Goal: Task Accomplishment & Management: Manage account settings

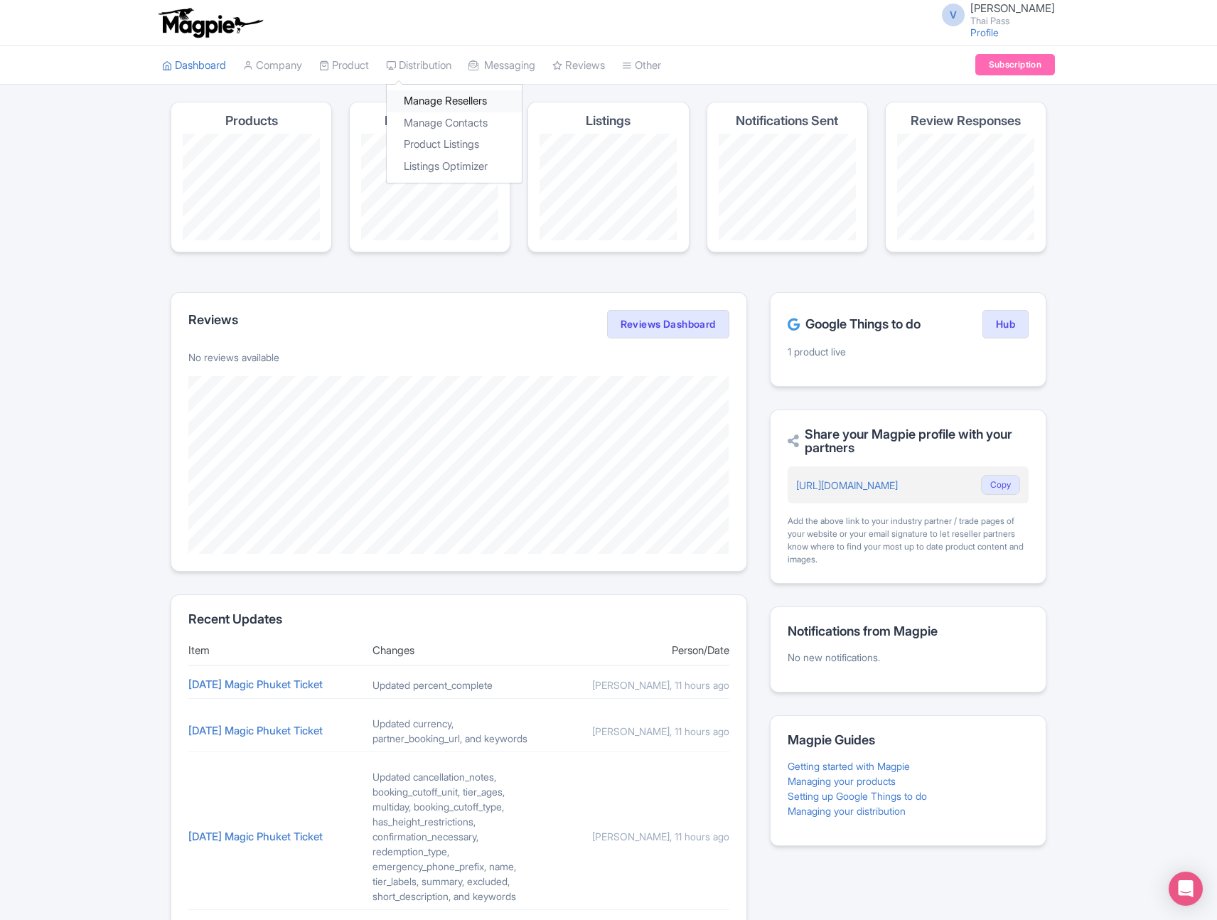
click at [447, 101] on link "Manage Resellers" at bounding box center [454, 101] width 135 height 22
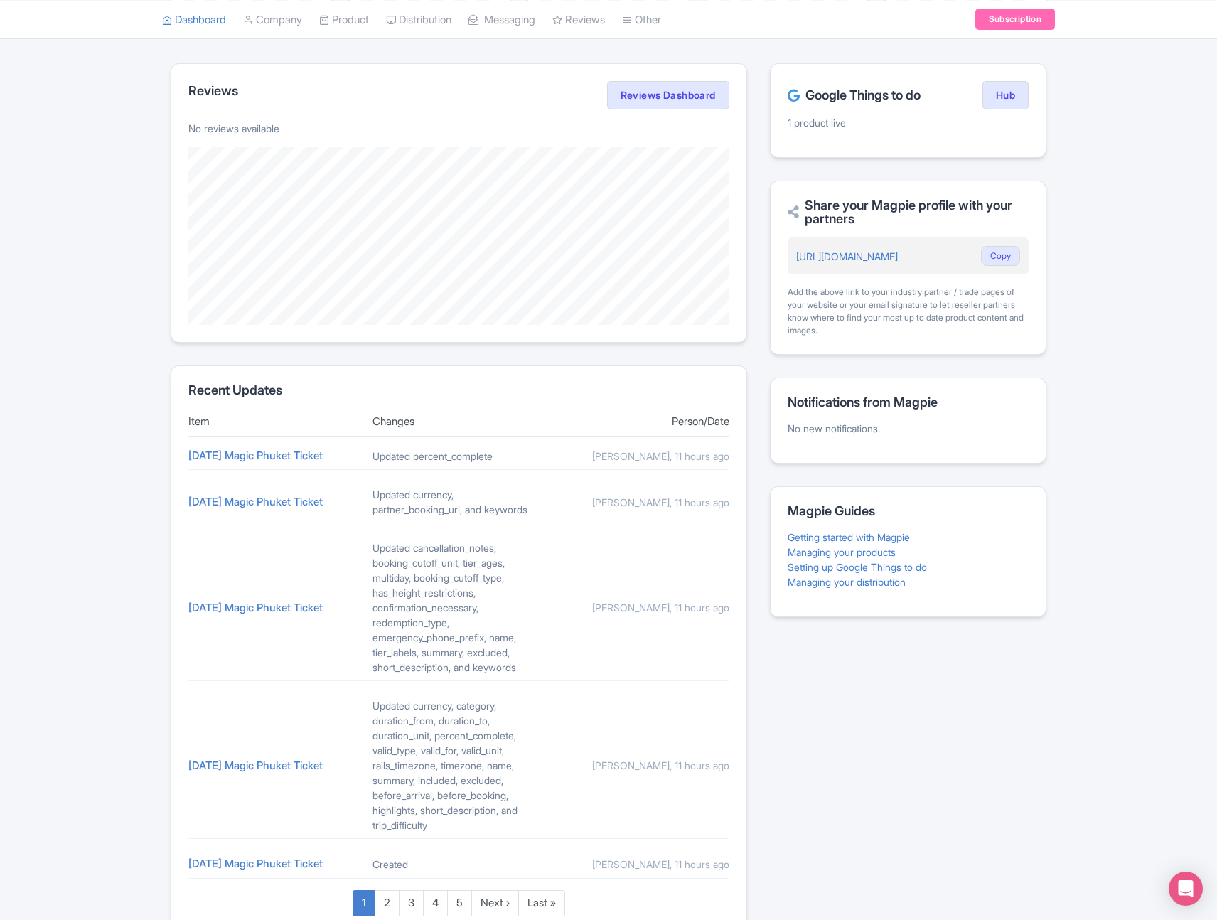
scroll to position [240, 0]
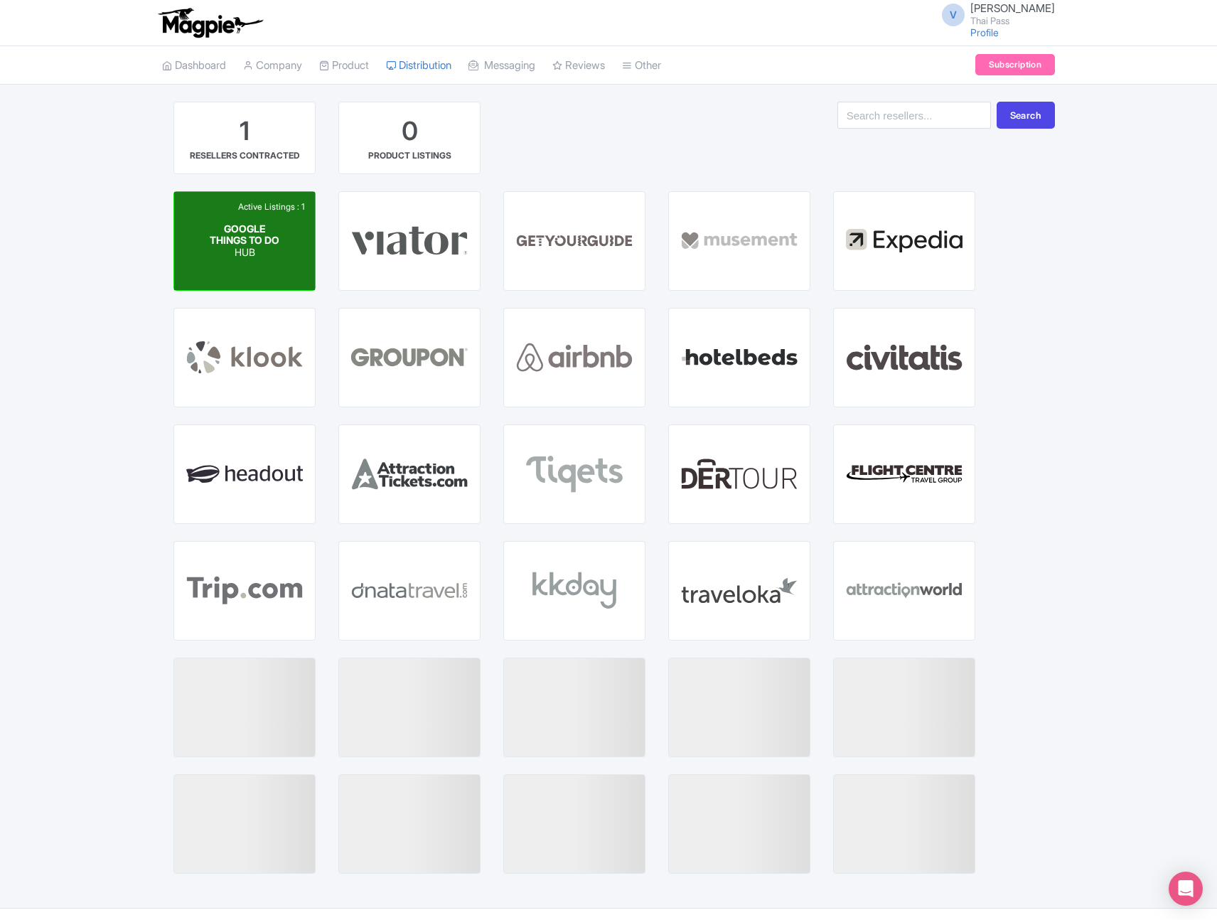
scroll to position [32, 0]
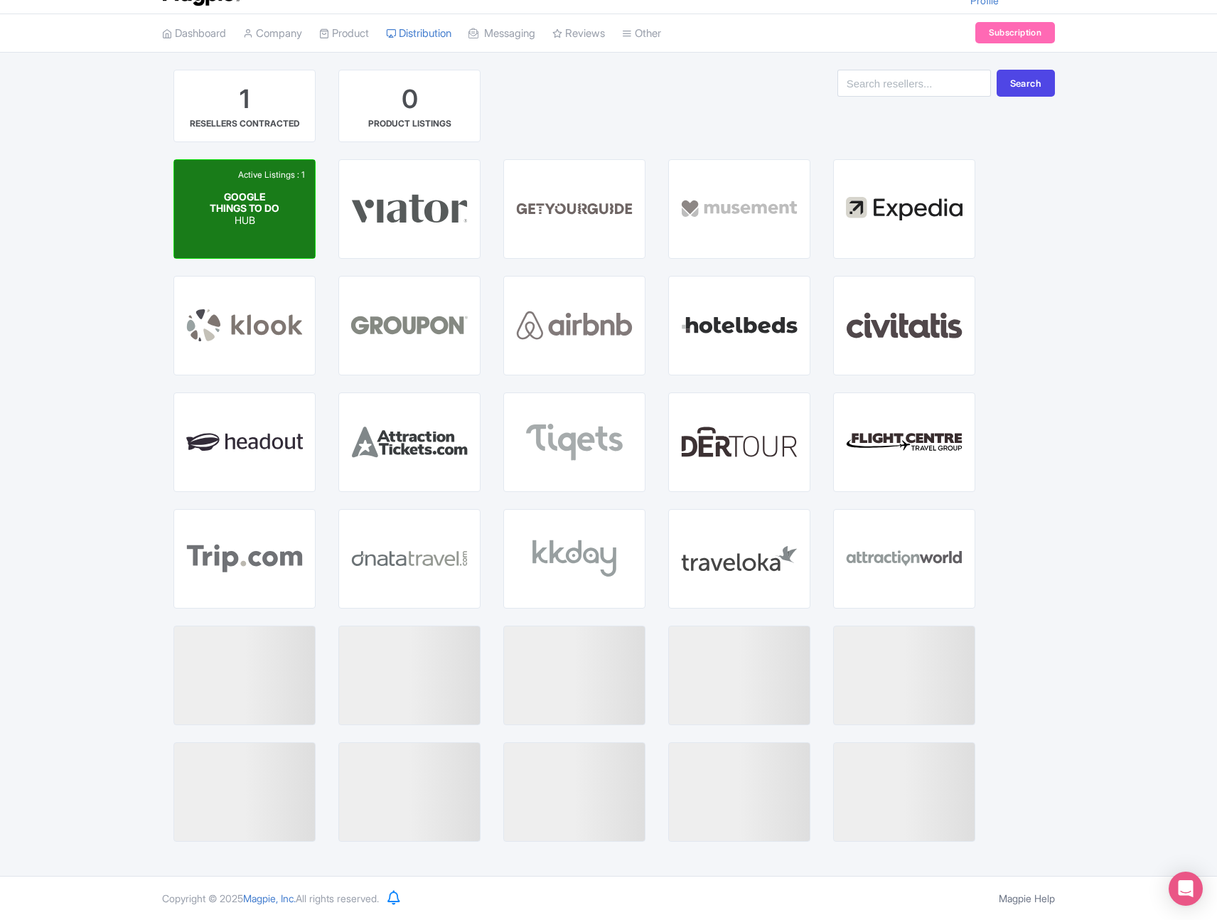
click at [240, 203] on span "GOOGLE THINGS TO DO" at bounding box center [245, 202] width 70 height 24
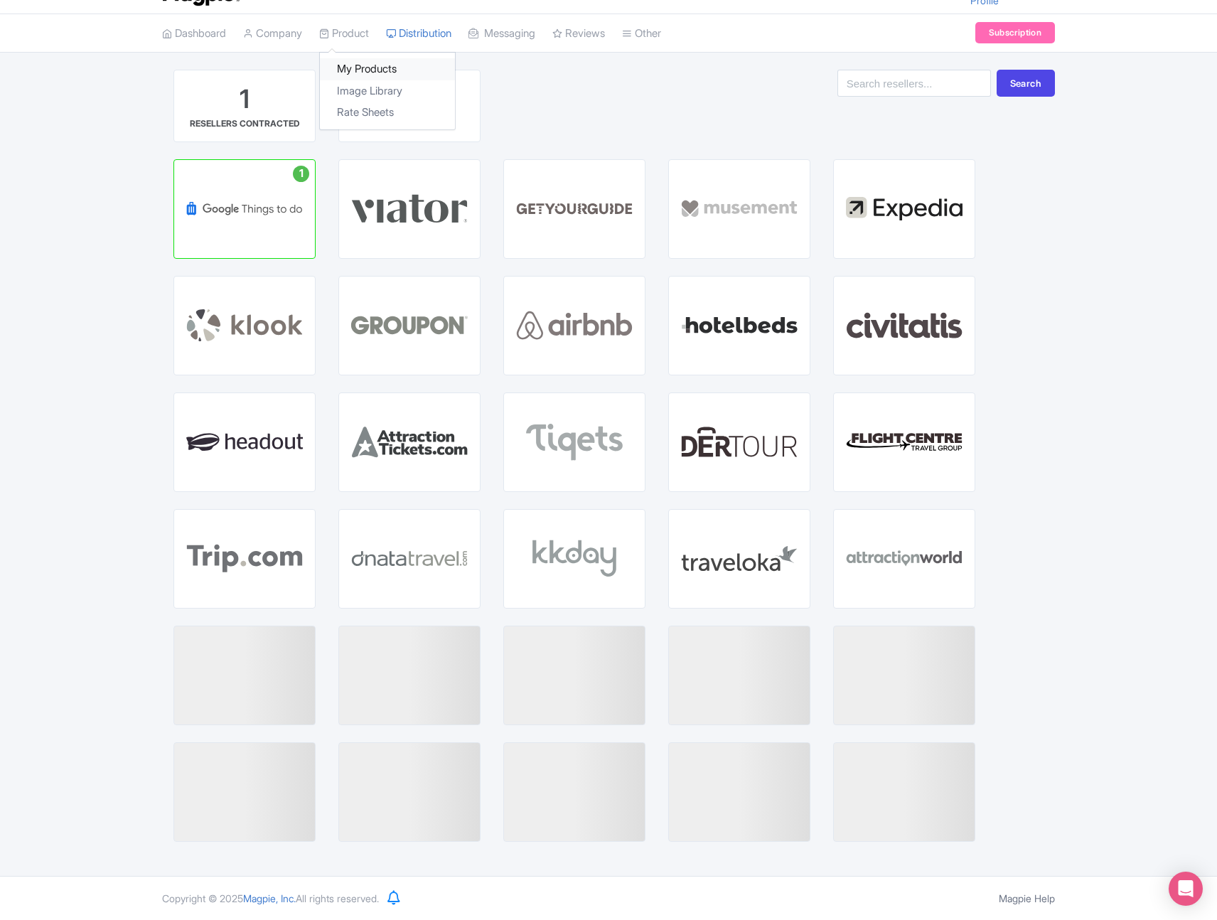
click at [389, 69] on link "My Products" at bounding box center [387, 69] width 135 height 22
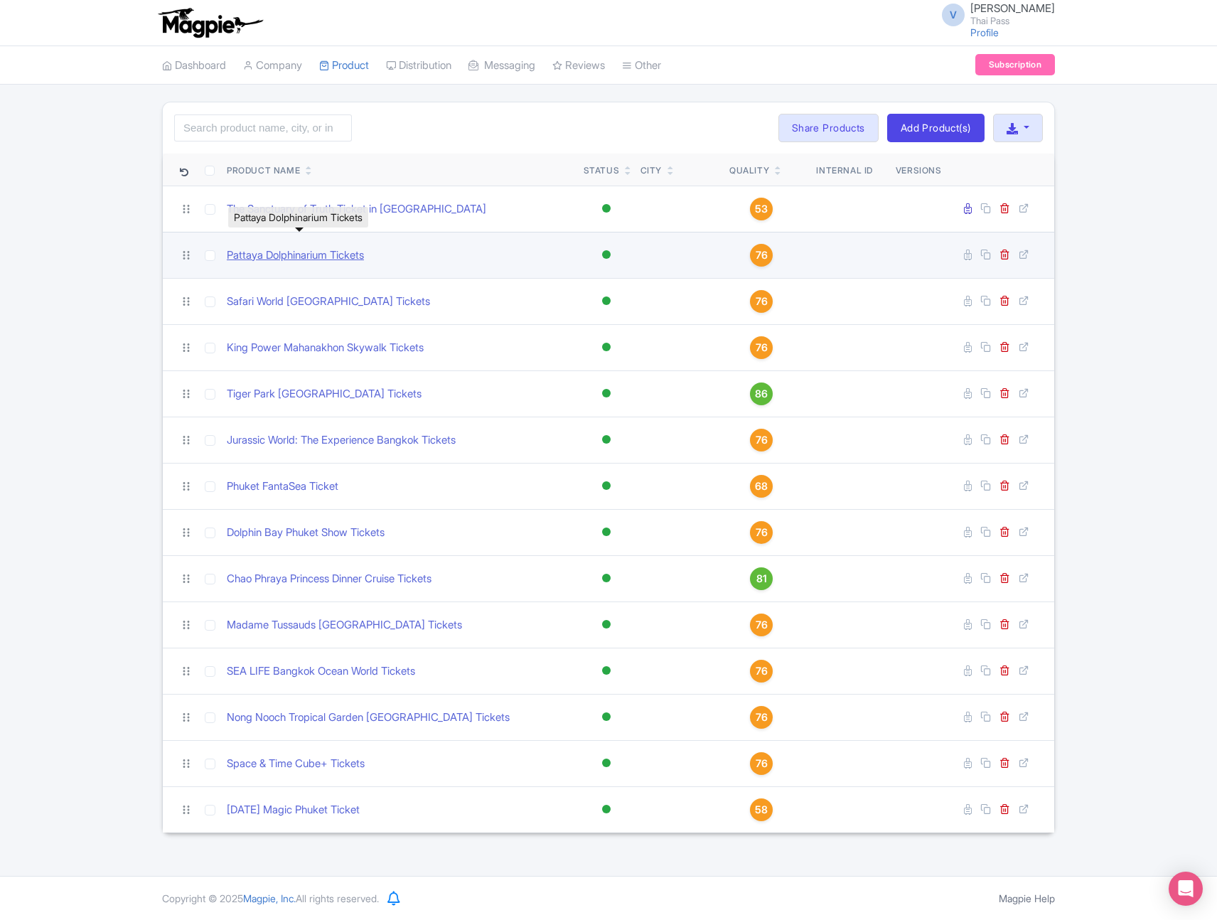
click at [303, 257] on link "Pattaya Dolphinarium Tickets" at bounding box center [295, 255] width 137 height 16
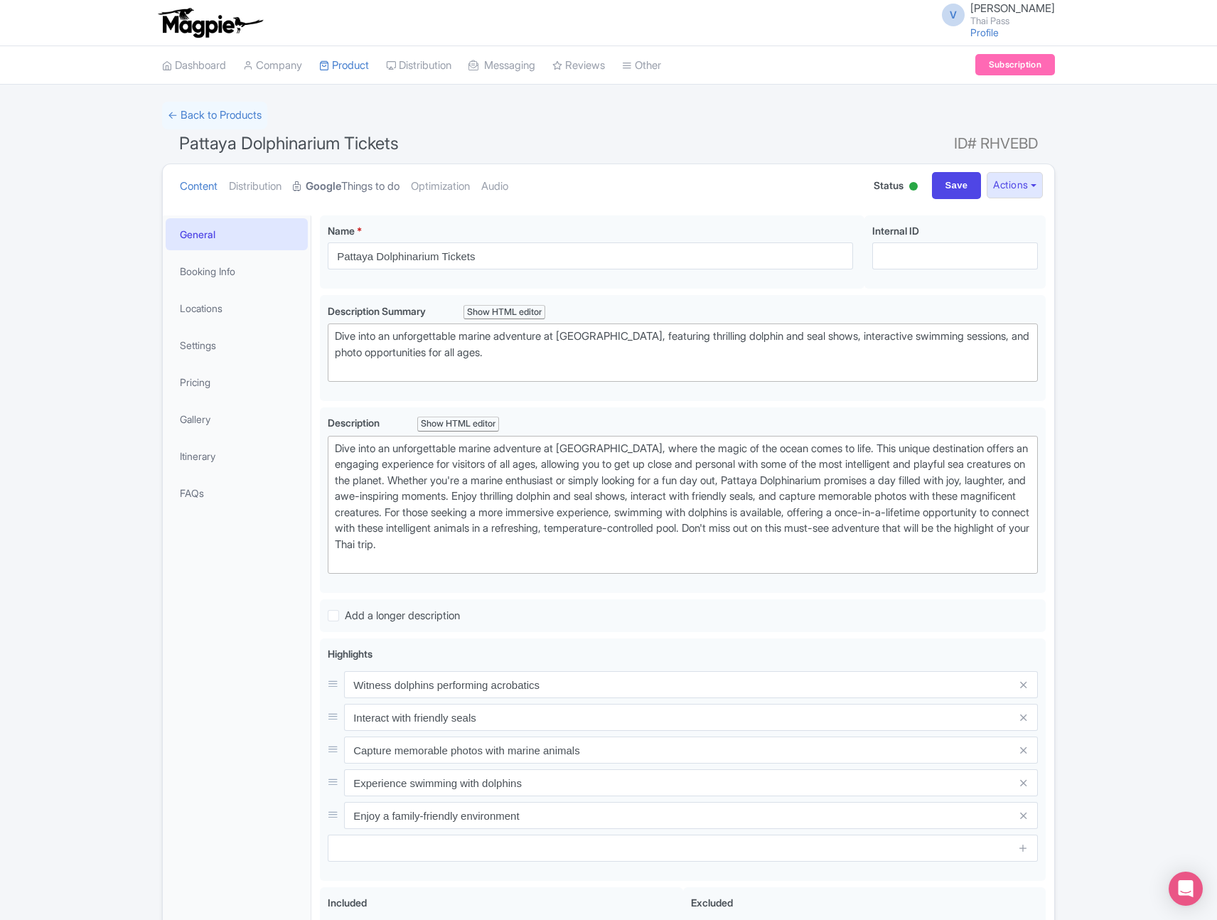
click at [377, 186] on link "Google Things to do" at bounding box center [346, 186] width 107 height 45
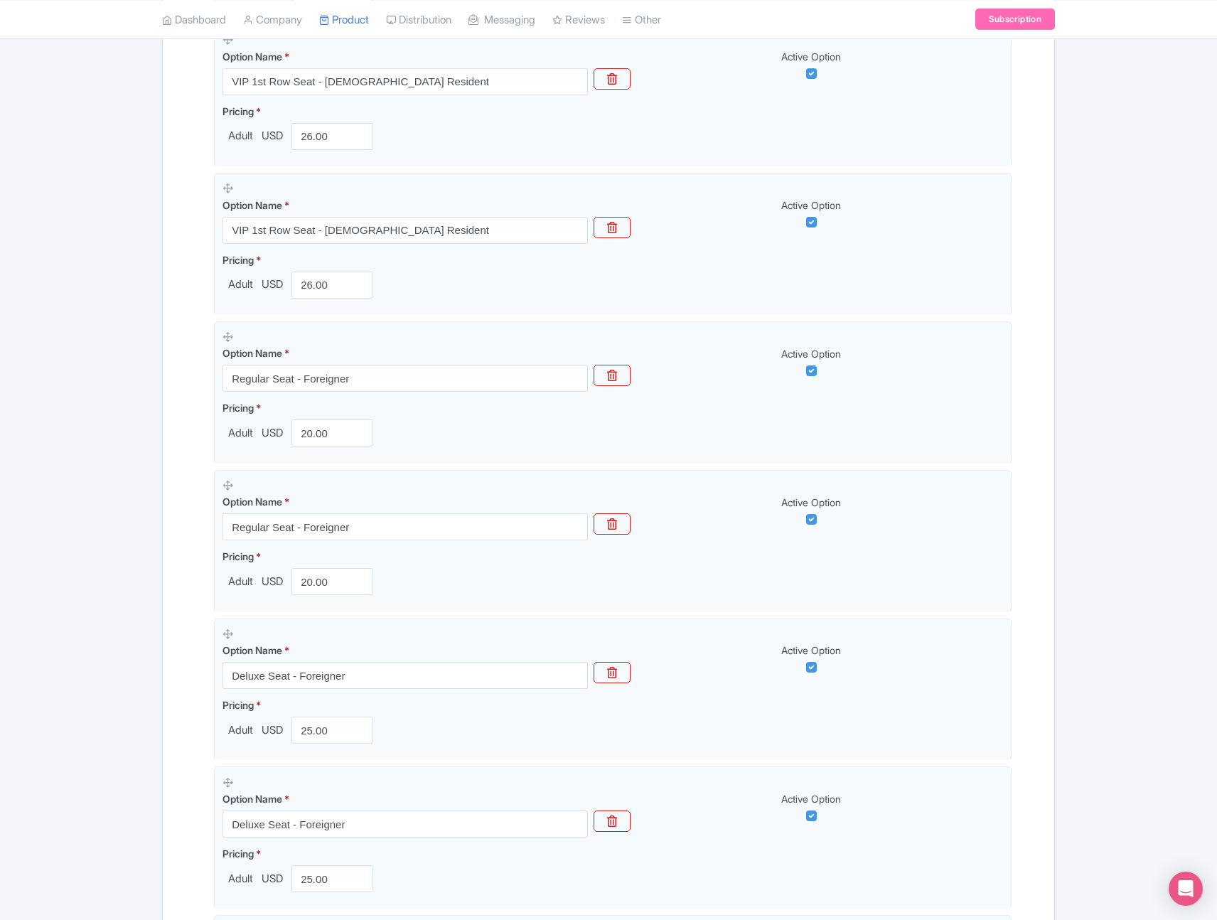
scroll to position [74, 0]
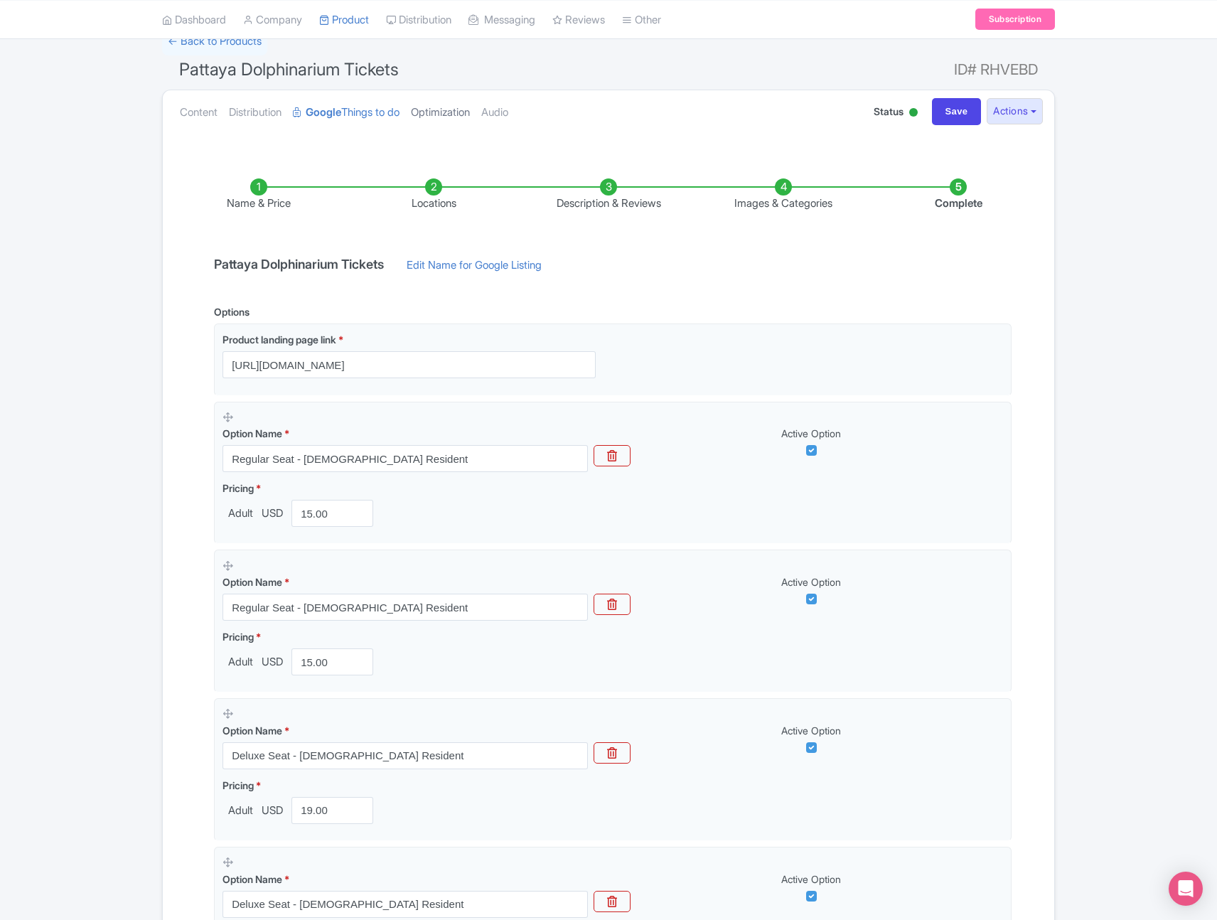
click at [465, 112] on link "Optimization" at bounding box center [440, 112] width 59 height 45
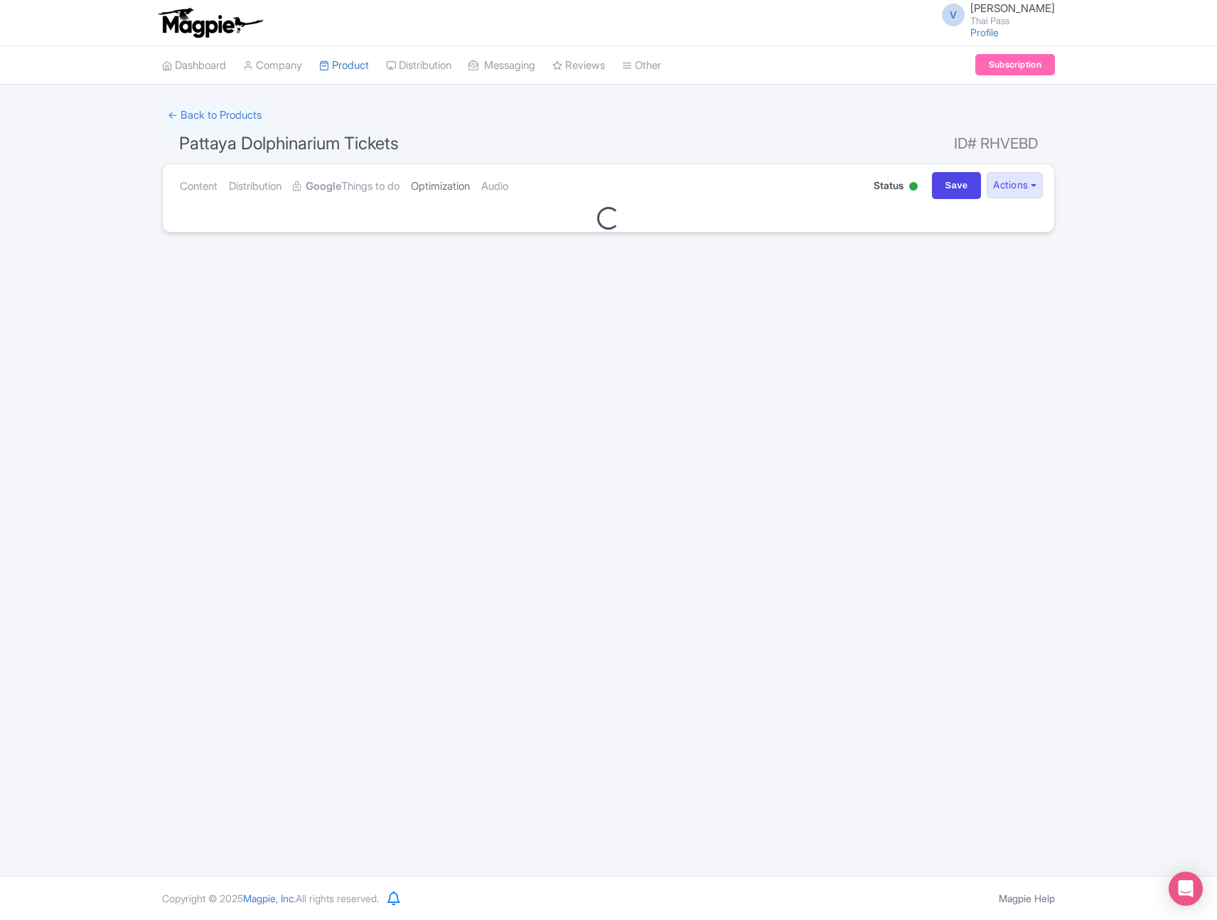
scroll to position [0, 0]
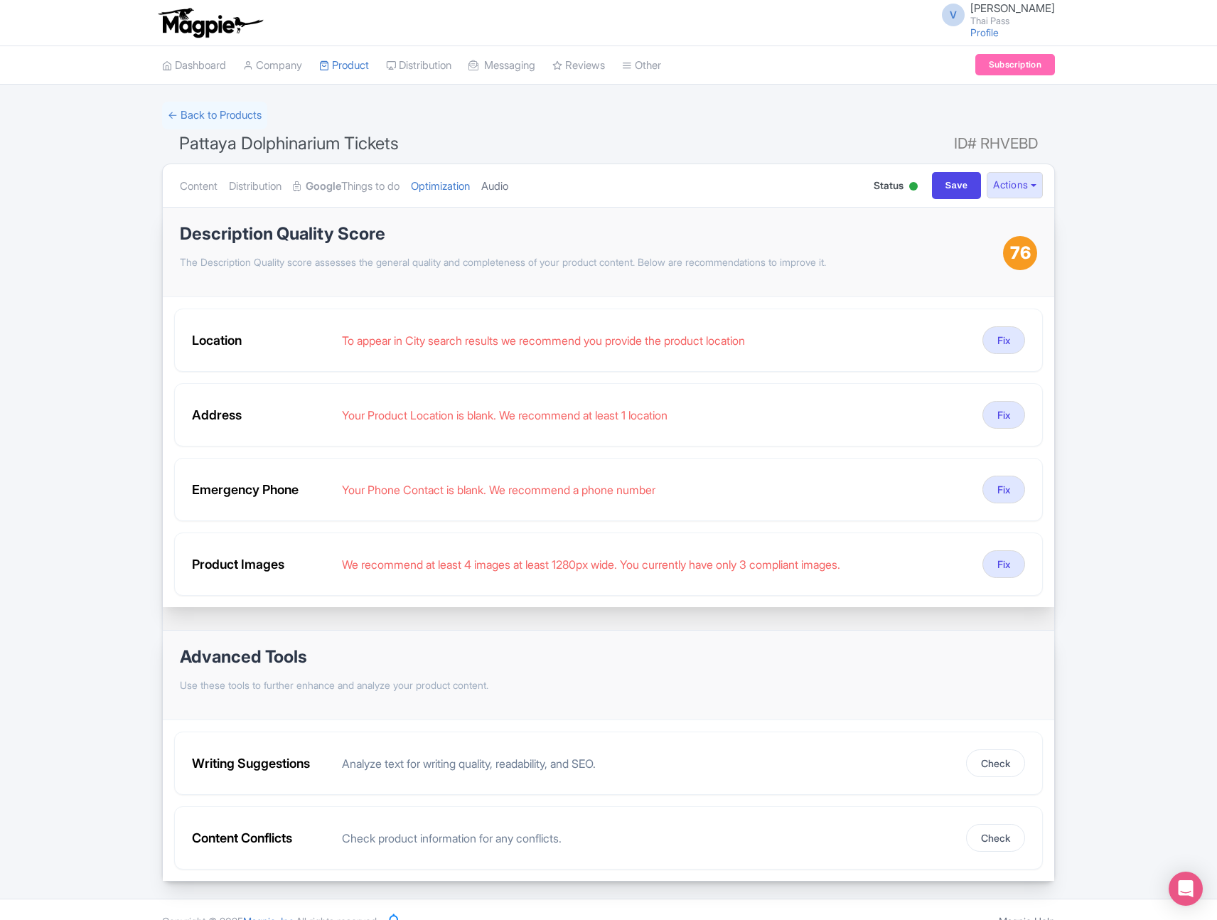
click at [508, 186] on link "Audio" at bounding box center [494, 186] width 27 height 45
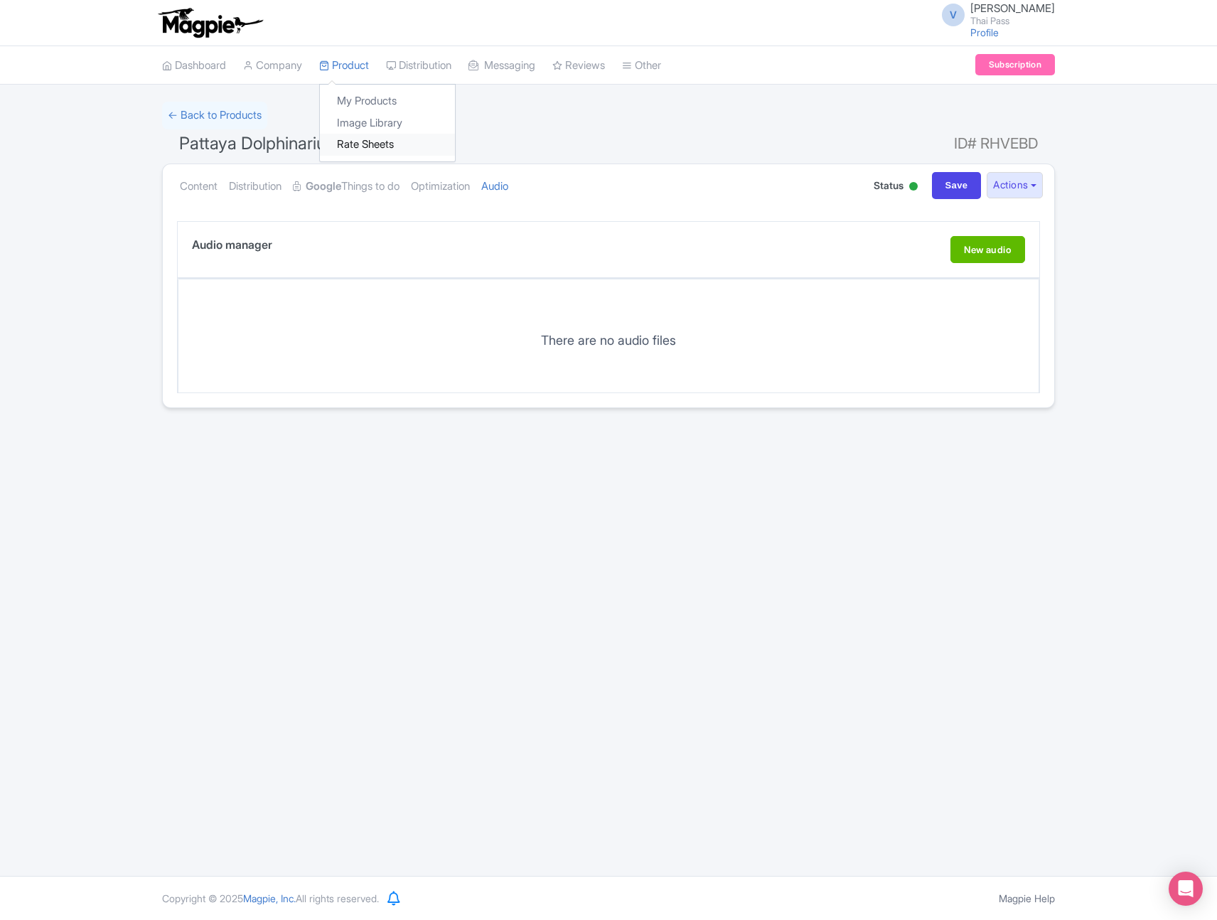
click at [365, 141] on link "Rate Sheets" at bounding box center [387, 145] width 135 height 22
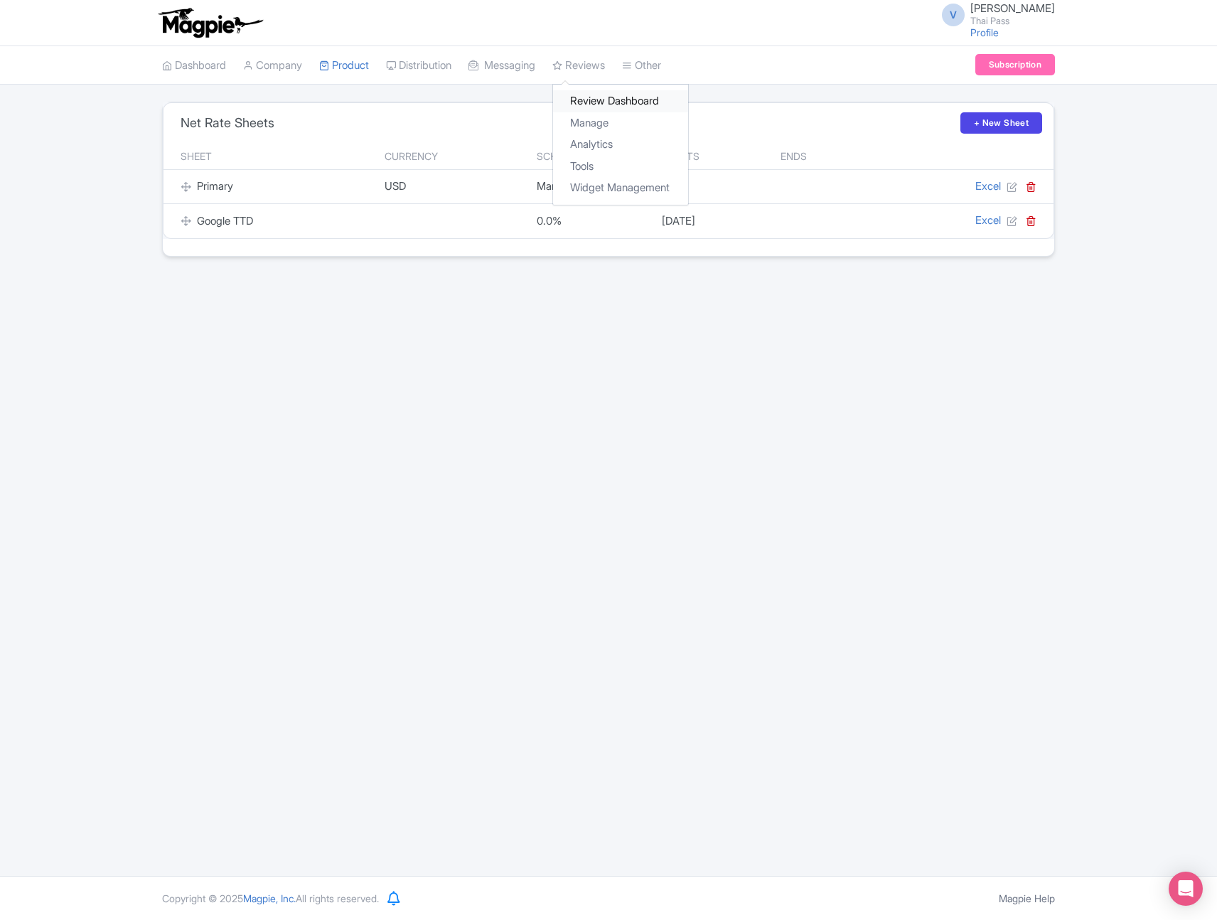
click at [605, 95] on link "Review Dashboard" at bounding box center [620, 101] width 135 height 22
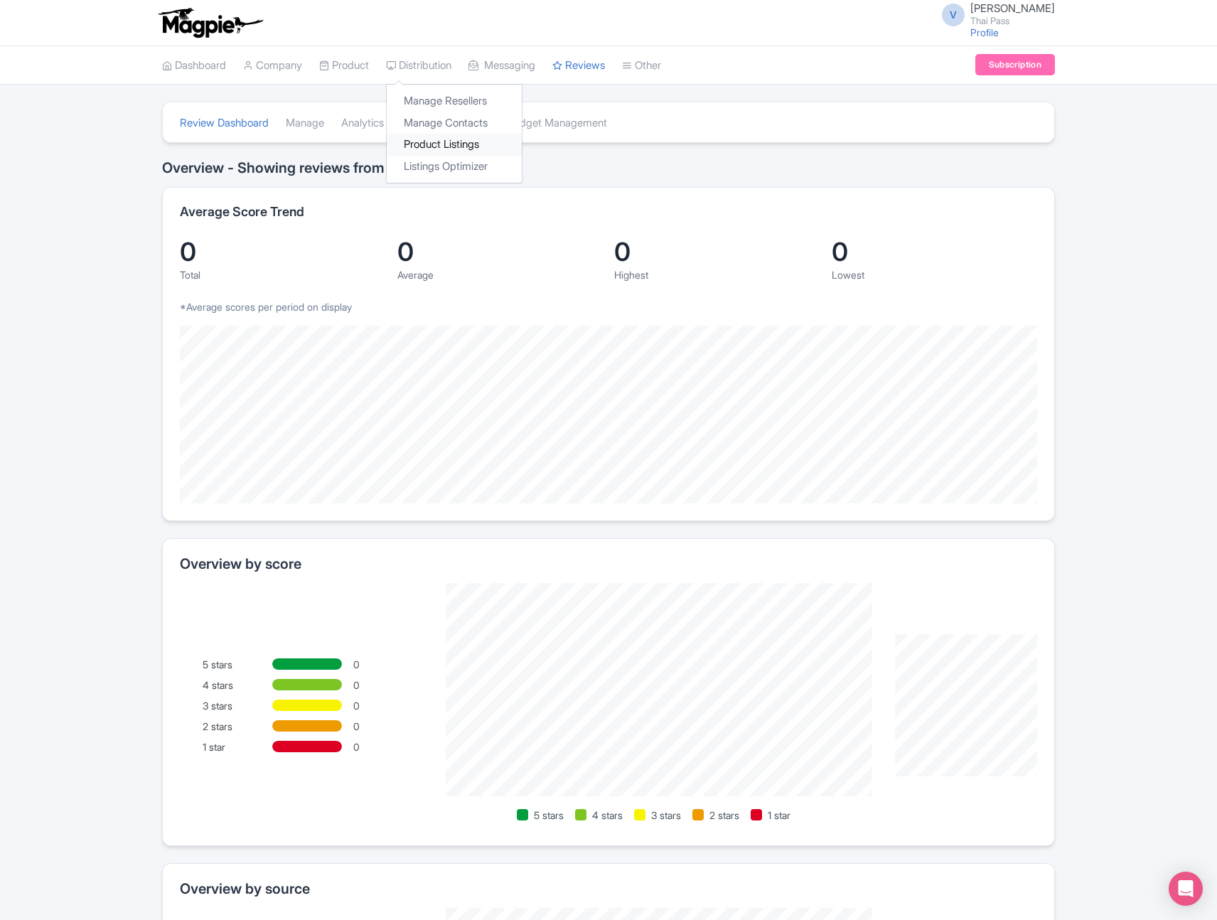
click at [454, 147] on link "Product Listings" at bounding box center [454, 145] width 135 height 22
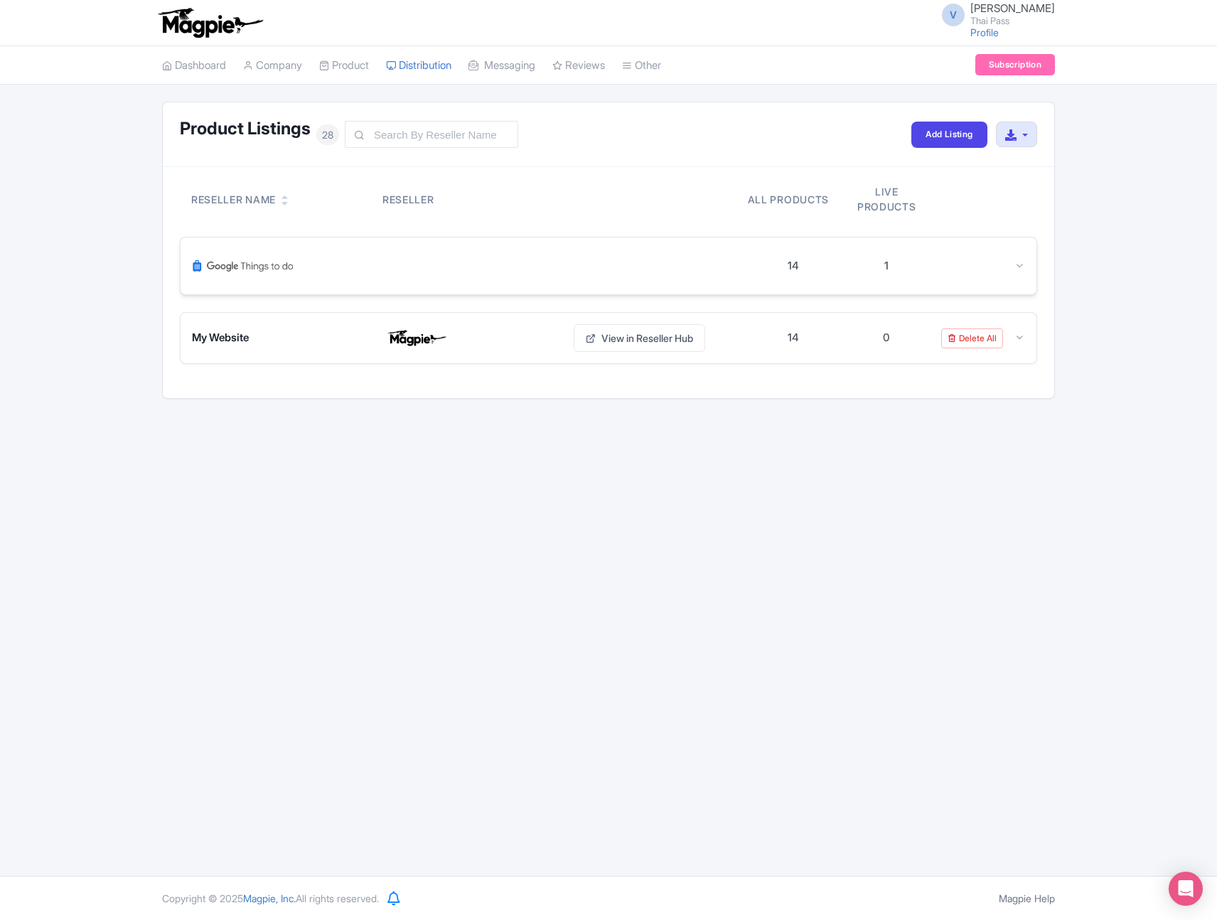
click at [330, 263] on div at bounding box center [469, 266] width 555 height 34
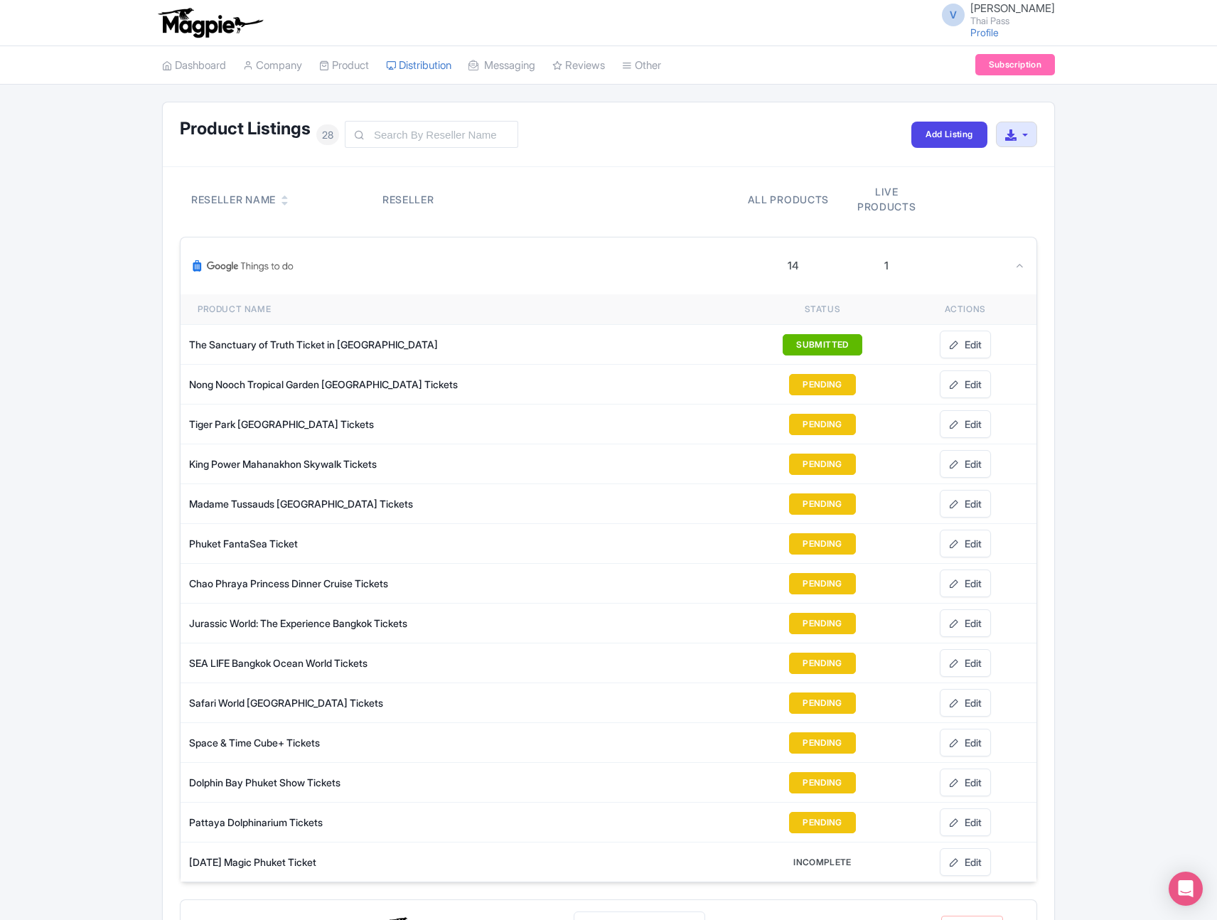
scroll to position [127, 0]
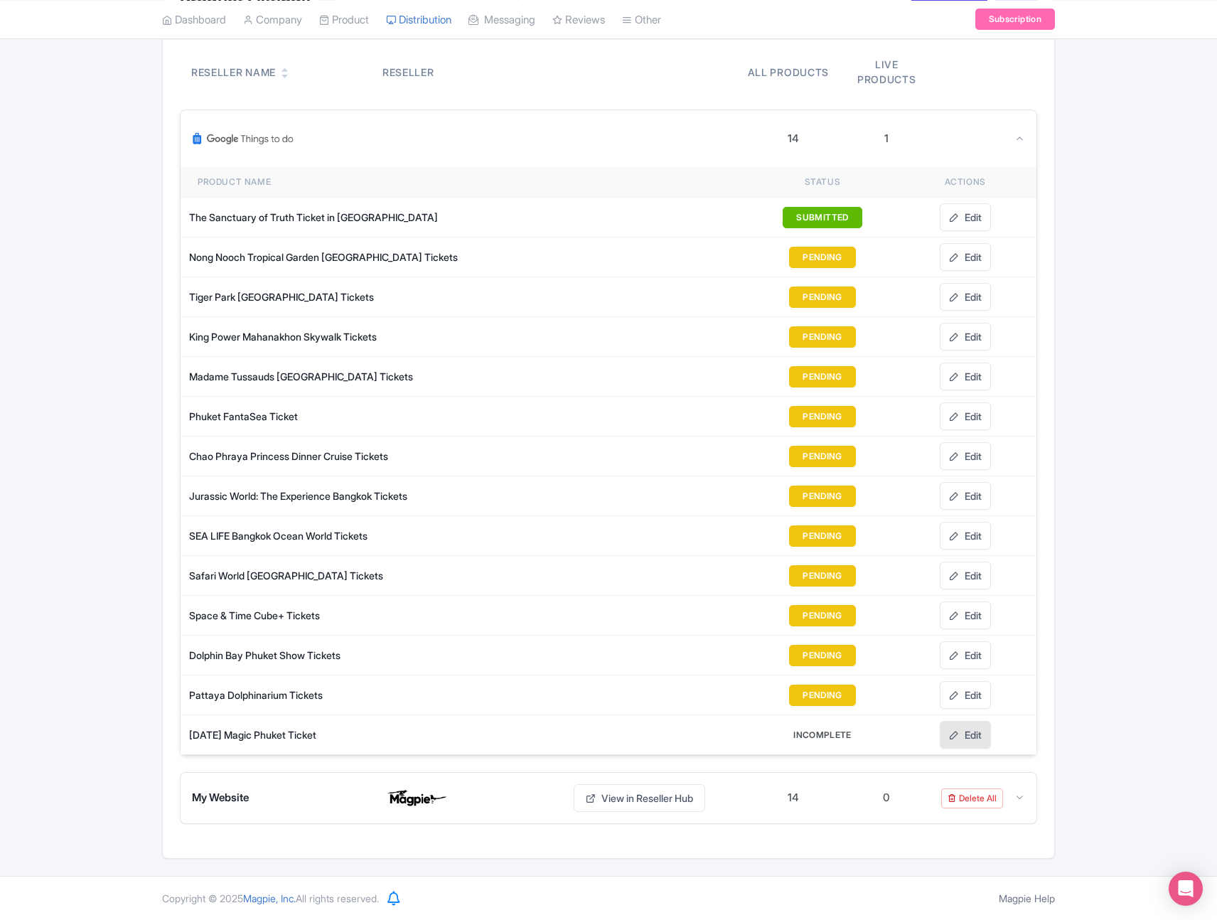
click at [970, 734] on link "Edit" at bounding box center [965, 735] width 51 height 28
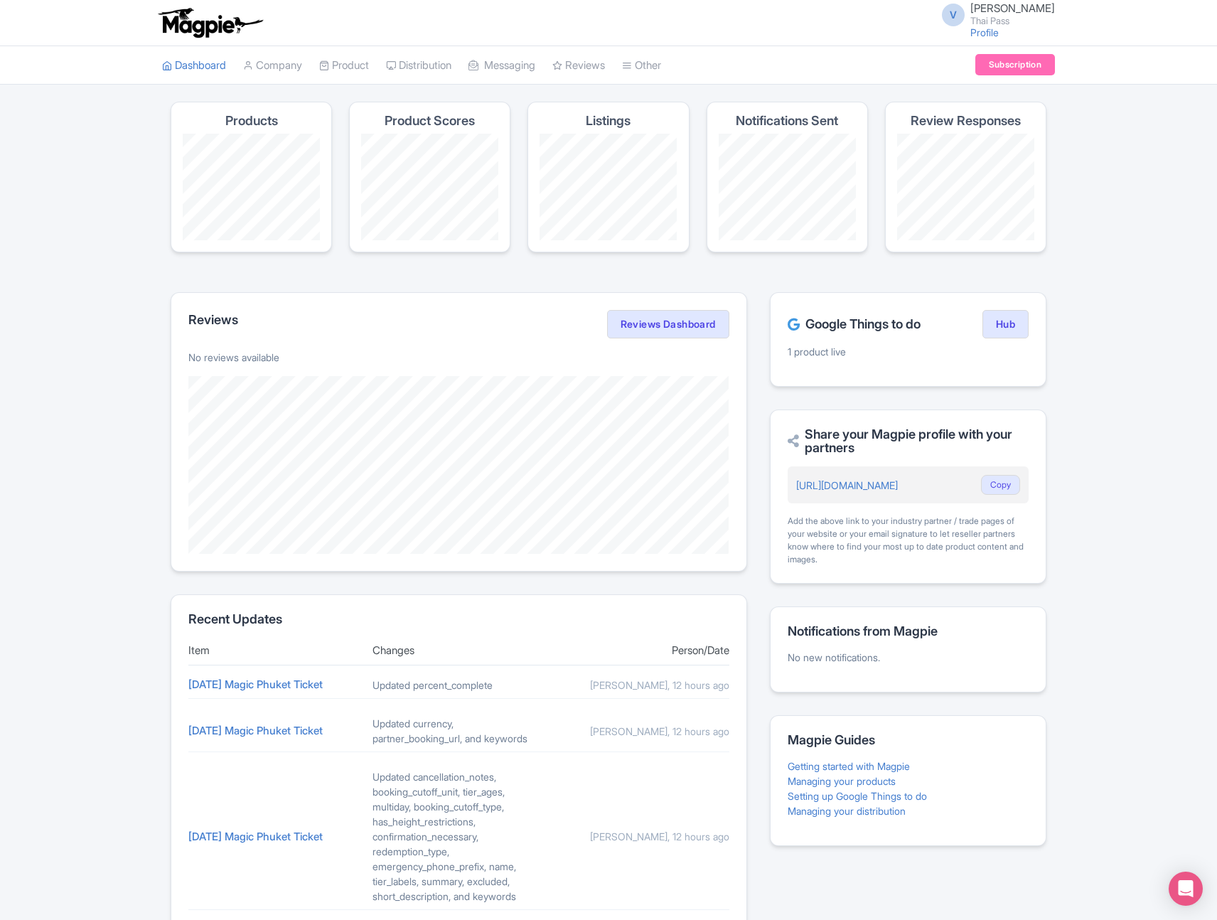
click at [1078, 195] on div "Magpie recommends Look into TUI Musement as a distribution channel TUI Musement…" at bounding box center [608, 638] width 1217 height 1072
click at [1061, 233] on div "Magpie recommends Look into TUI Musement as a distribution channel TUI Musement…" at bounding box center [609, 638] width 910 height 1072
